Goal: Information Seeking & Learning: Learn about a topic

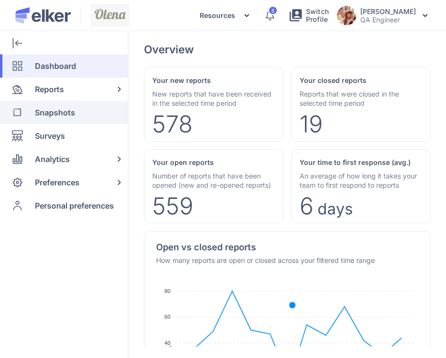
click at [64, 116] on span "Snapshots" at bounding box center [55, 112] width 40 height 23
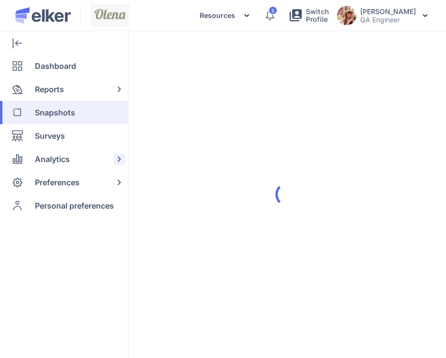
click at [54, 147] on span "Analytics" at bounding box center [52, 158] width 35 height 23
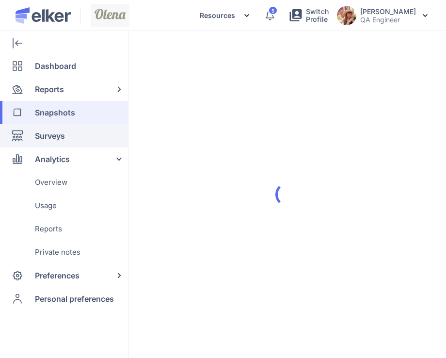
click at [58, 139] on span "Surveys" at bounding box center [50, 135] width 30 height 23
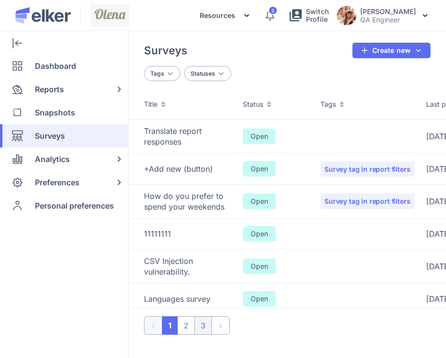
click at [200, 322] on li "3" at bounding box center [202, 325] width 17 height 18
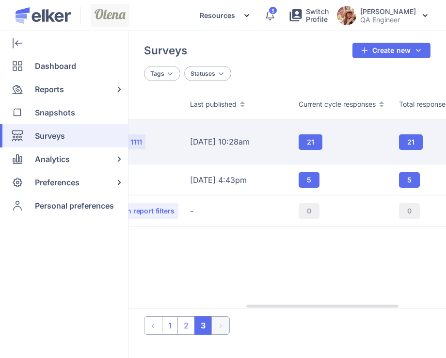
scroll to position [0, 242]
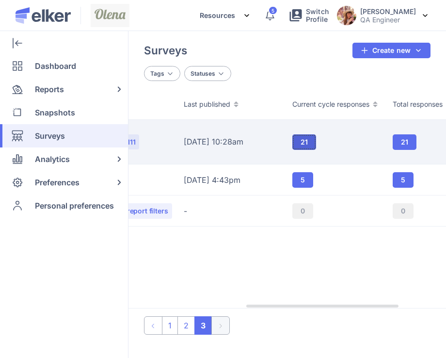
click at [302, 141] on span "21" at bounding box center [303, 142] width 7 height 7
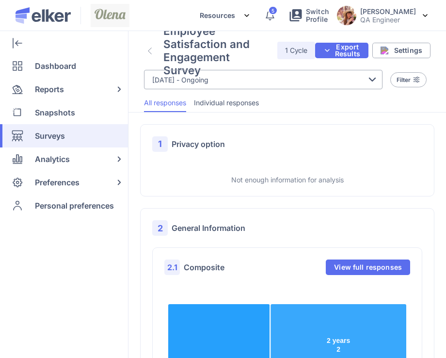
click at [273, 83] on div "[DATE] - Ongoing" at bounding box center [263, 79] width 238 height 19
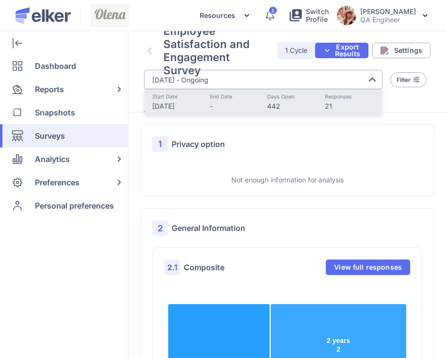
click at [412, 101] on ul "All responses Individual responses" at bounding box center [286, 102] width 317 height 19
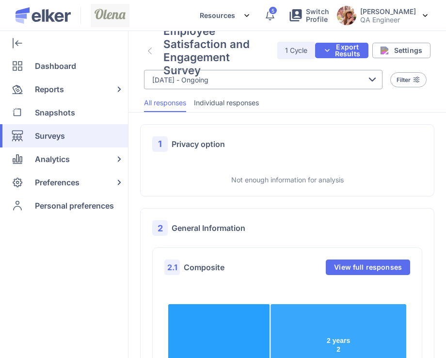
click at [231, 99] on span "Individual responses" at bounding box center [226, 103] width 65 height 10
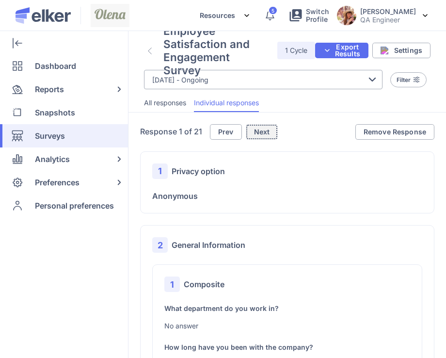
click at [254, 131] on span "Next" at bounding box center [262, 131] width 16 height 7
click at [253, 131] on button "Next" at bounding box center [263, 132] width 32 height 16
click at [253, 131] on button "Next" at bounding box center [264, 132] width 32 height 16
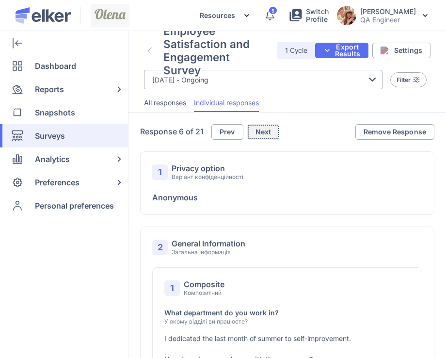
click at [253, 131] on button "Next" at bounding box center [263, 132] width 32 height 16
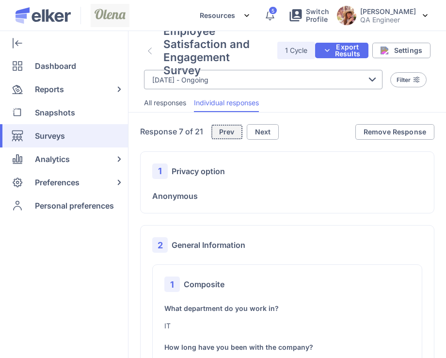
click at [230, 131] on span "Prev" at bounding box center [227, 131] width 16 height 7
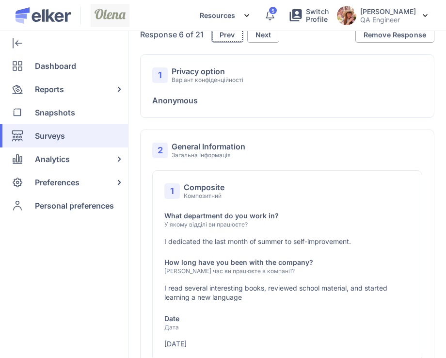
scroll to position [291, 0]
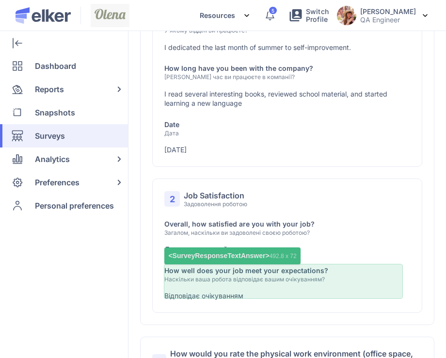
click at [237, 292] on p "Відповідає очікуванням" at bounding box center [287, 296] width 246 height 10
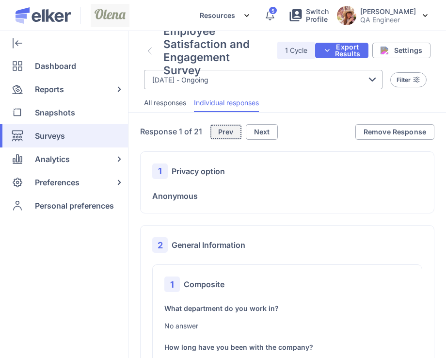
click at [227, 129] on span "Prev" at bounding box center [226, 131] width 16 height 7
click at [227, 129] on span "Prev" at bounding box center [231, 131] width 16 height 7
click at [227, 131] on span "Prev" at bounding box center [232, 131] width 16 height 7
click at [227, 131] on span "Prev" at bounding box center [231, 131] width 16 height 7
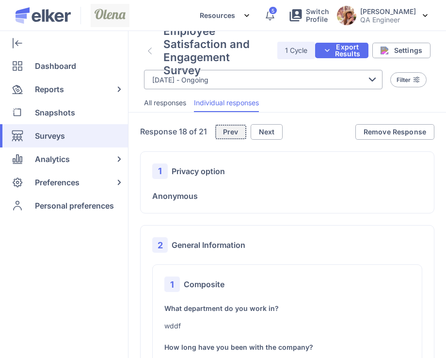
click at [227, 131] on span "Prev" at bounding box center [231, 131] width 16 height 7
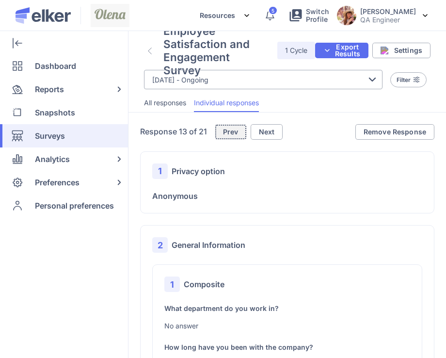
click at [227, 131] on span "Prev" at bounding box center [231, 131] width 16 height 7
click at [227, 131] on span "Prev" at bounding box center [229, 131] width 16 height 7
click at [227, 131] on span "Prev" at bounding box center [231, 131] width 16 height 7
click at [227, 131] on span "Prev" at bounding box center [227, 131] width 16 height 7
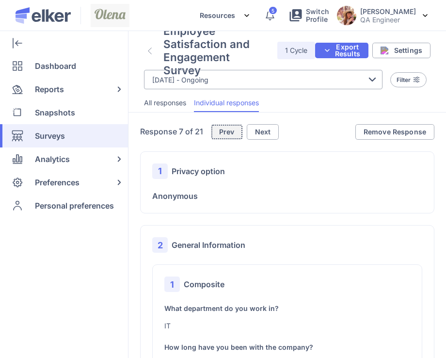
click at [227, 131] on span "Prev" at bounding box center [227, 131] width 16 height 7
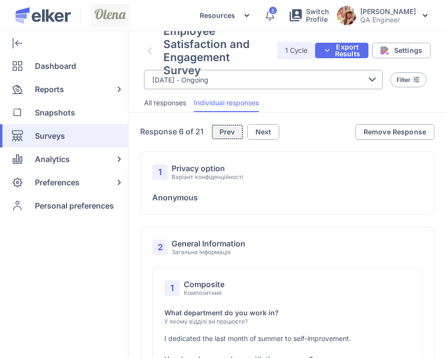
click at [227, 131] on span "Prev" at bounding box center [227, 131] width 16 height 7
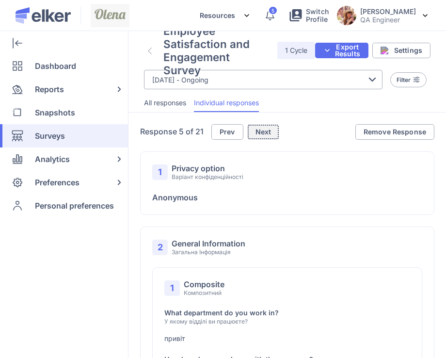
click at [268, 133] on span "Next" at bounding box center [263, 131] width 16 height 7
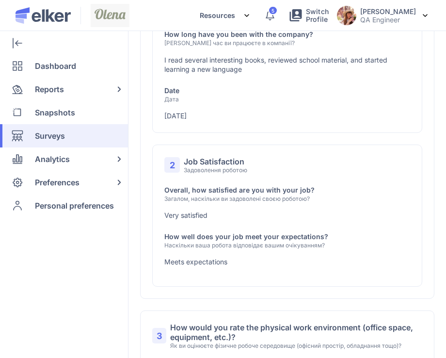
scroll to position [339, 0]
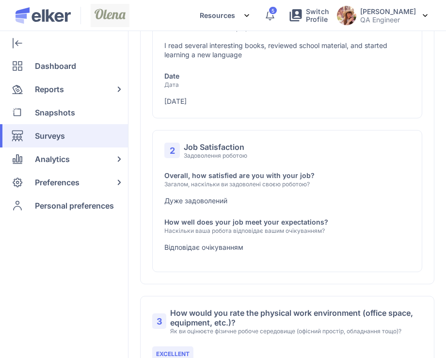
click at [168, 244] on p "Відповідає очікуванням" at bounding box center [287, 247] width 246 height 10
drag, startPoint x: 168, startPoint y: 244, endPoint x: 249, endPoint y: 254, distance: 81.1
click at [249, 254] on div "2 Job Satisfaction Задоволення роботою Overall, how satisfied are you with your…" at bounding box center [287, 201] width 270 height 142
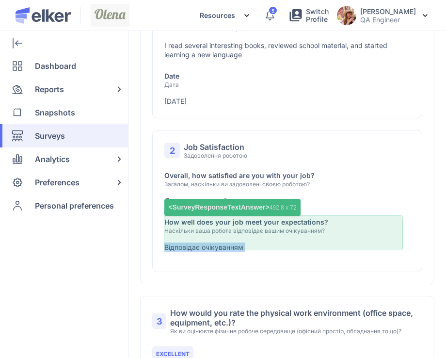
click at [285, 238] on div "How well does your job meet your expectations? Наскільки ваша робота відповідає…" at bounding box center [287, 234] width 246 height 35
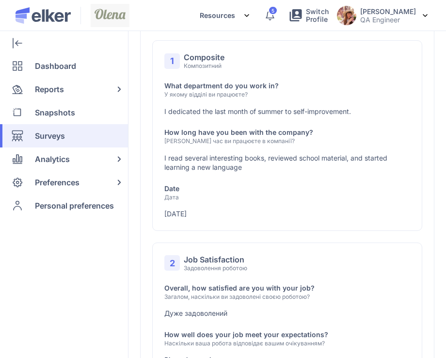
scroll to position [225, 0]
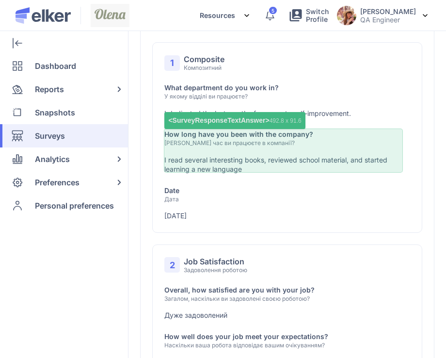
click at [322, 152] on div "How long have you been with the company? Який час ви працюєте в компанії? I rea…" at bounding box center [287, 151] width 246 height 45
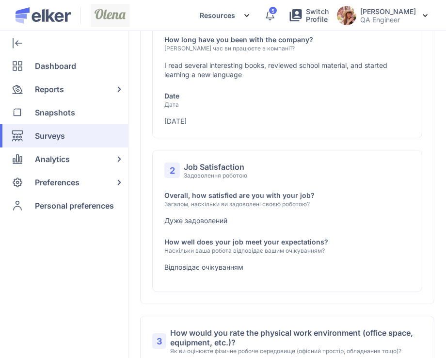
scroll to position [322, 0]
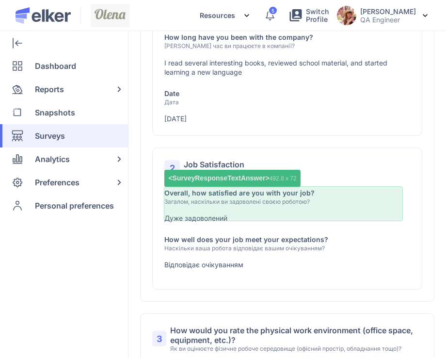
click at [318, 210] on div "Overall, how satisfied are you with your job? Загалом, наскільки ви задоволені …" at bounding box center [287, 205] width 246 height 35
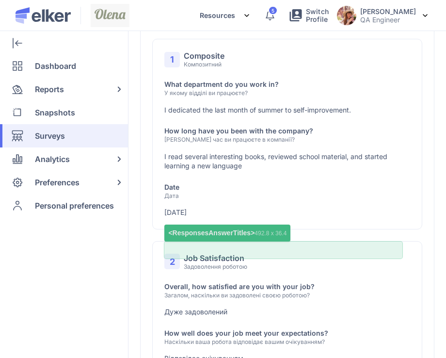
scroll to position [225, 0]
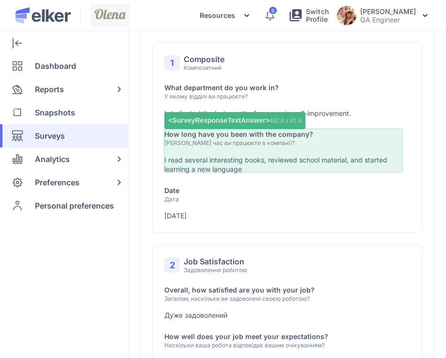
click at [297, 149] on div "How long have you been with the company? Який час ви працюєте в компанії? I rea…" at bounding box center [287, 151] width 246 height 45
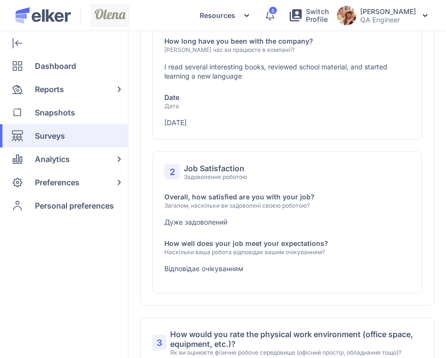
scroll to position [322, 0]
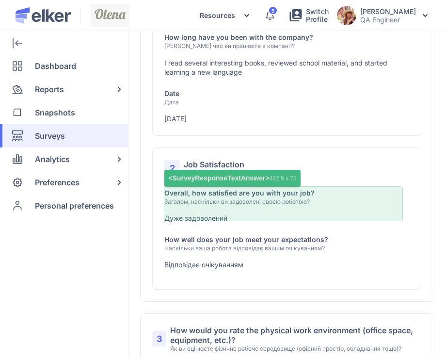
click at [328, 211] on div "Overall, how satisfied are you with your job? Загалом, наскільки ви задоволені …" at bounding box center [287, 205] width 246 height 35
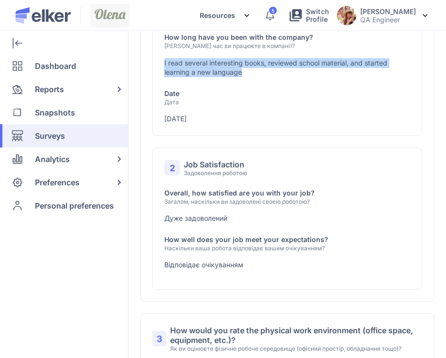
drag, startPoint x: 249, startPoint y: 73, endPoint x: 164, endPoint y: 61, distance: 85.2
click at [164, 61] on p "I read several interesting books, reviewed school material, and started learnin…" at bounding box center [287, 67] width 246 height 19
